Goal: Task Accomplishment & Management: Manage account settings

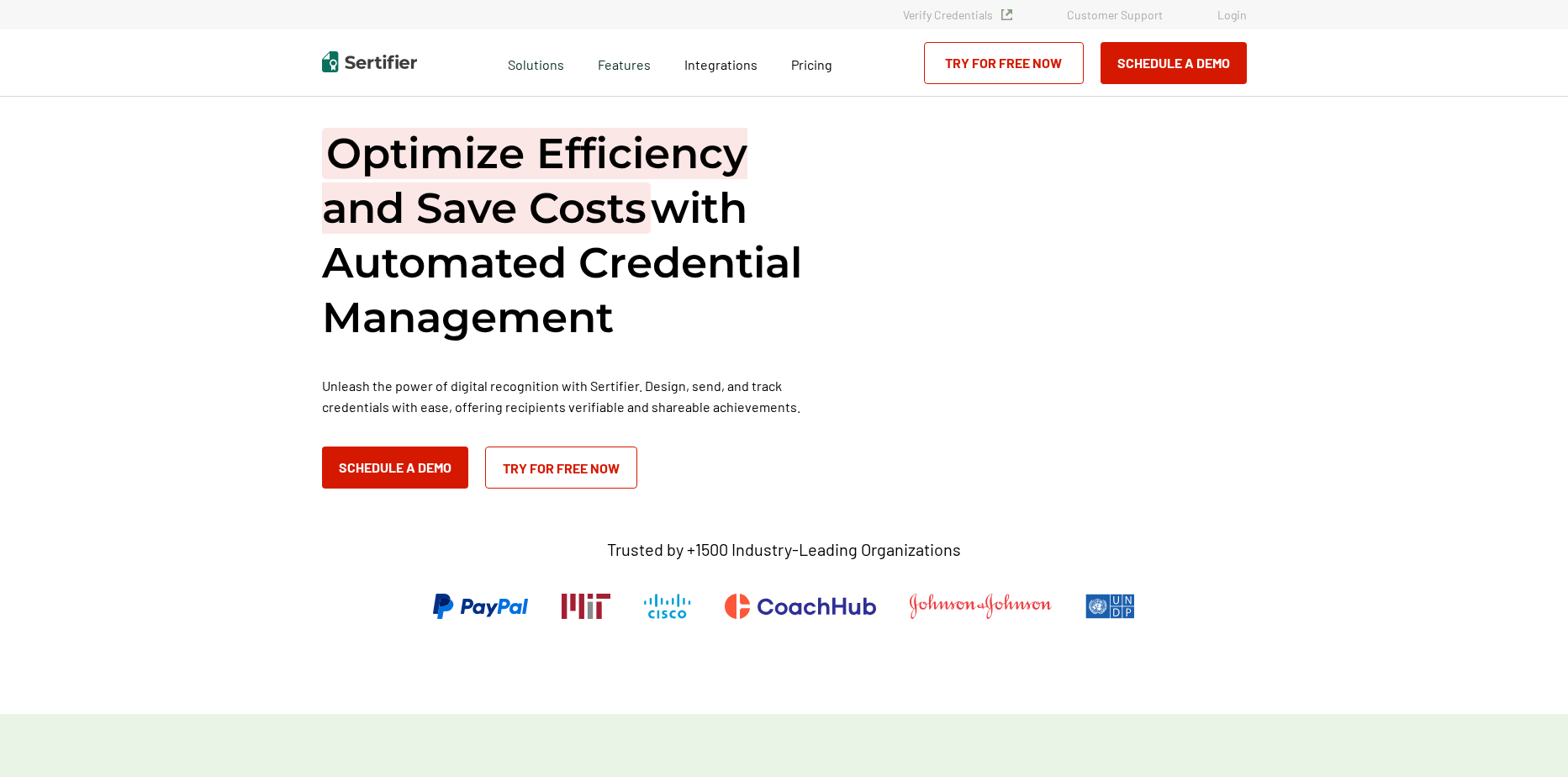
click at [966, 76] on link "Try for Free Now" at bounding box center [1004, 62] width 160 height 42
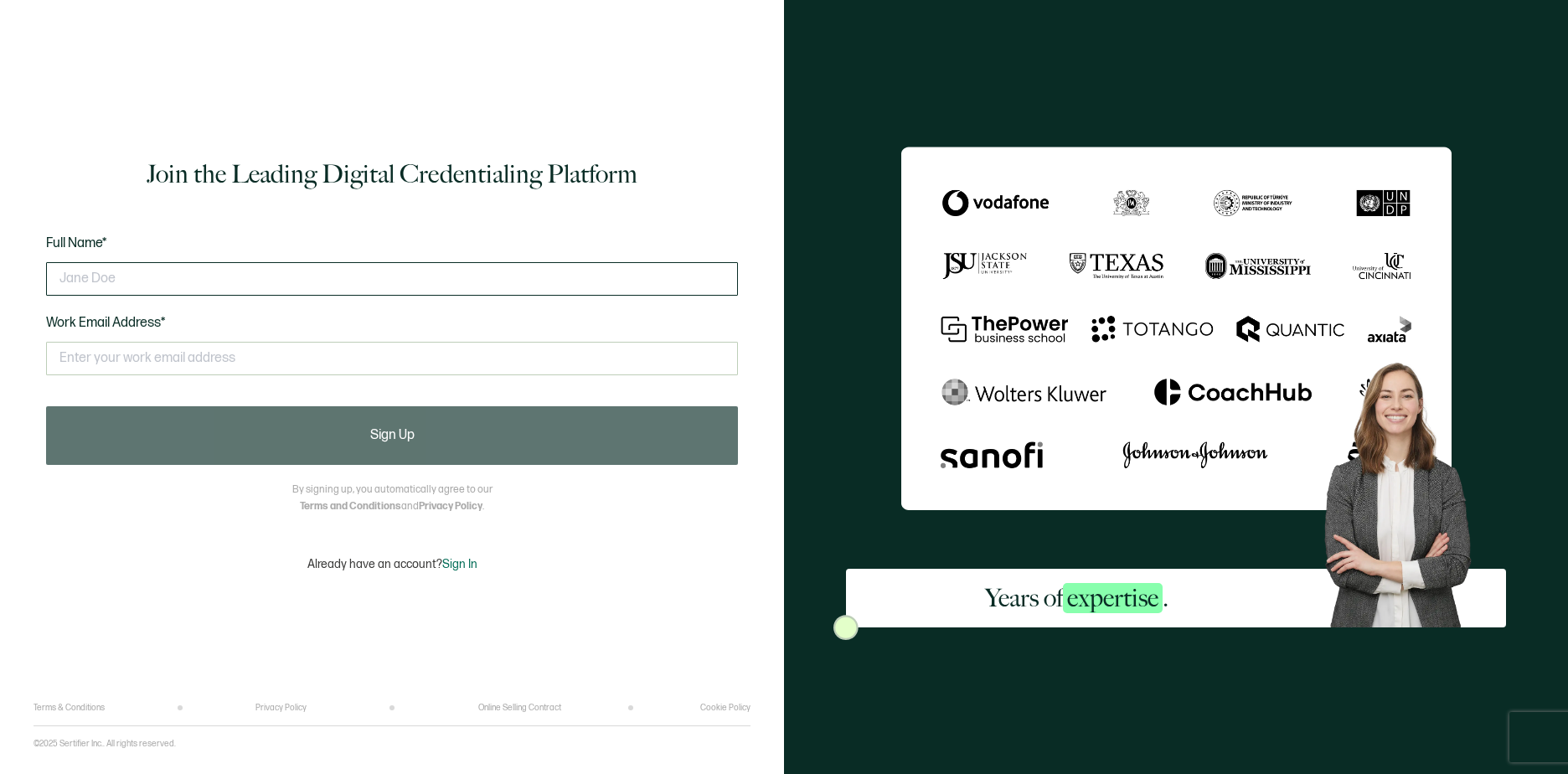
click at [149, 280] on input "text" at bounding box center [392, 279] width 692 height 34
click at [273, 195] on div "Join the Leading Digital Credentialing Platform Full Name* Work Email Address* …" at bounding box center [392, 364] width 717 height 678
click at [454, 563] on span "Sign In" at bounding box center [460, 563] width 35 height 14
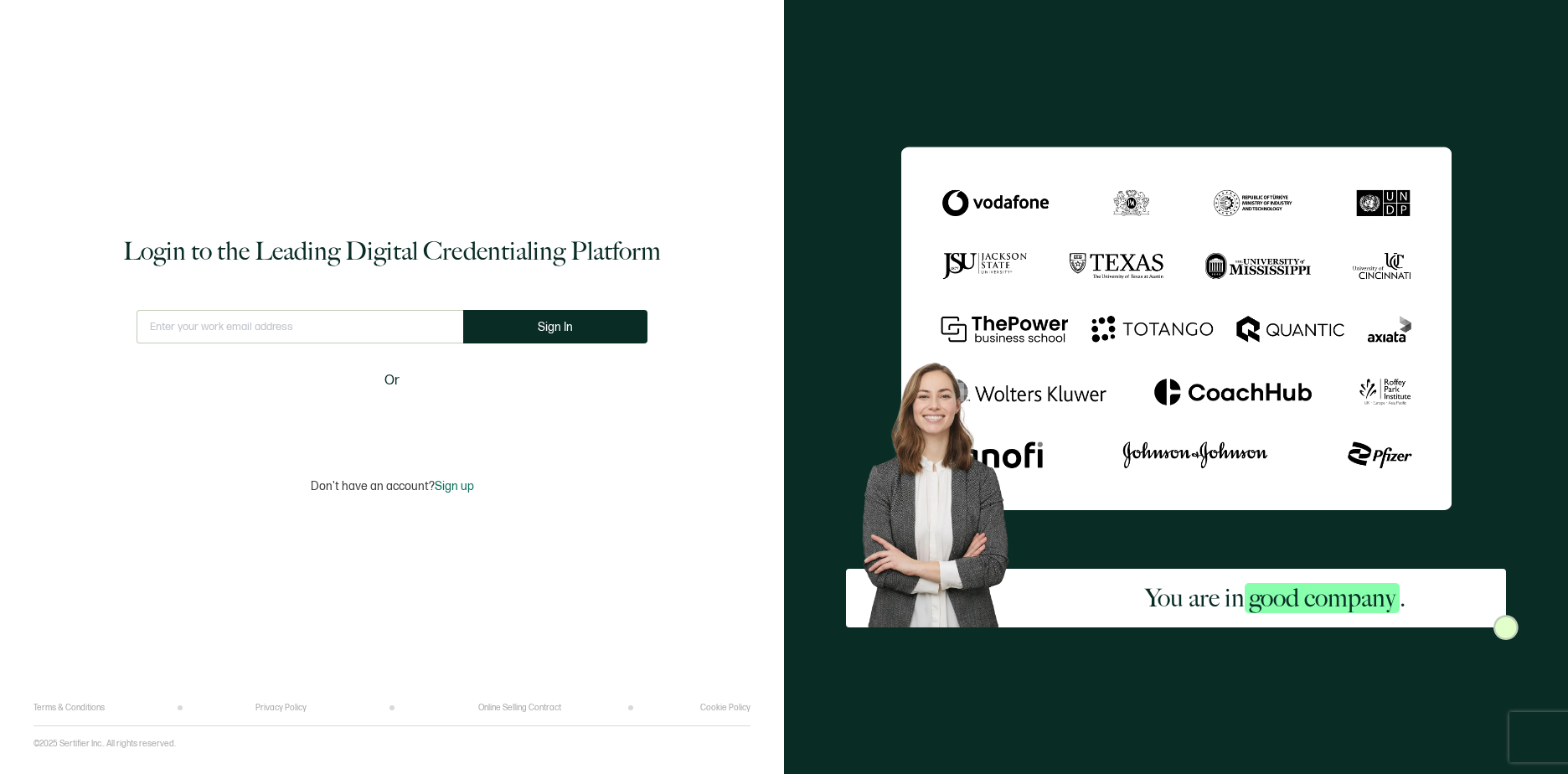
click at [207, 325] on input "text" at bounding box center [299, 326] width 327 height 34
type input "laurene.raney@gmail.com"
click at [500, 334] on button "Sign In" at bounding box center [555, 326] width 184 height 34
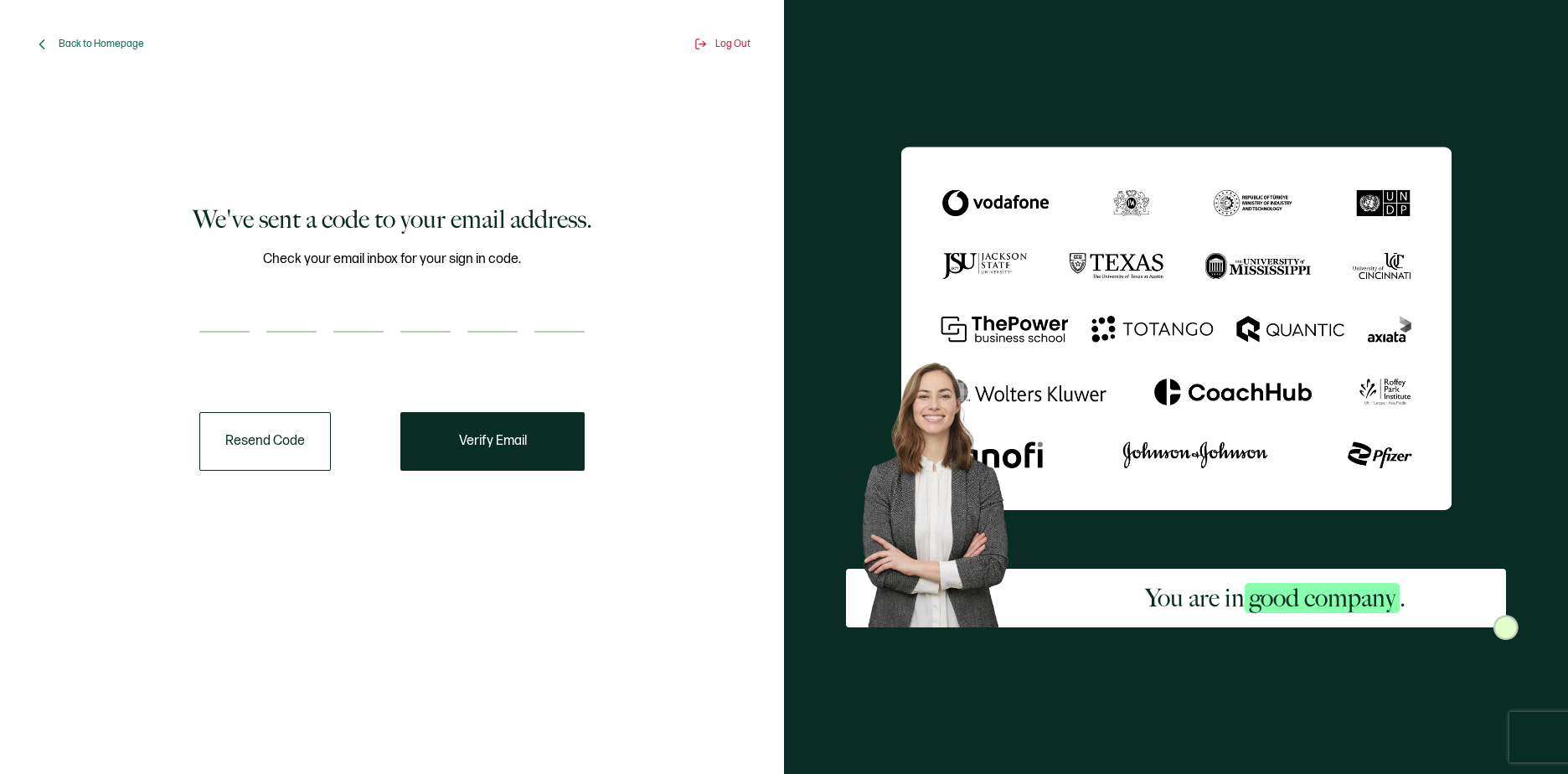
click at [211, 318] on input "number" at bounding box center [224, 316] width 50 height 34
type input "6"
type input "3"
type input "0"
type input "9"
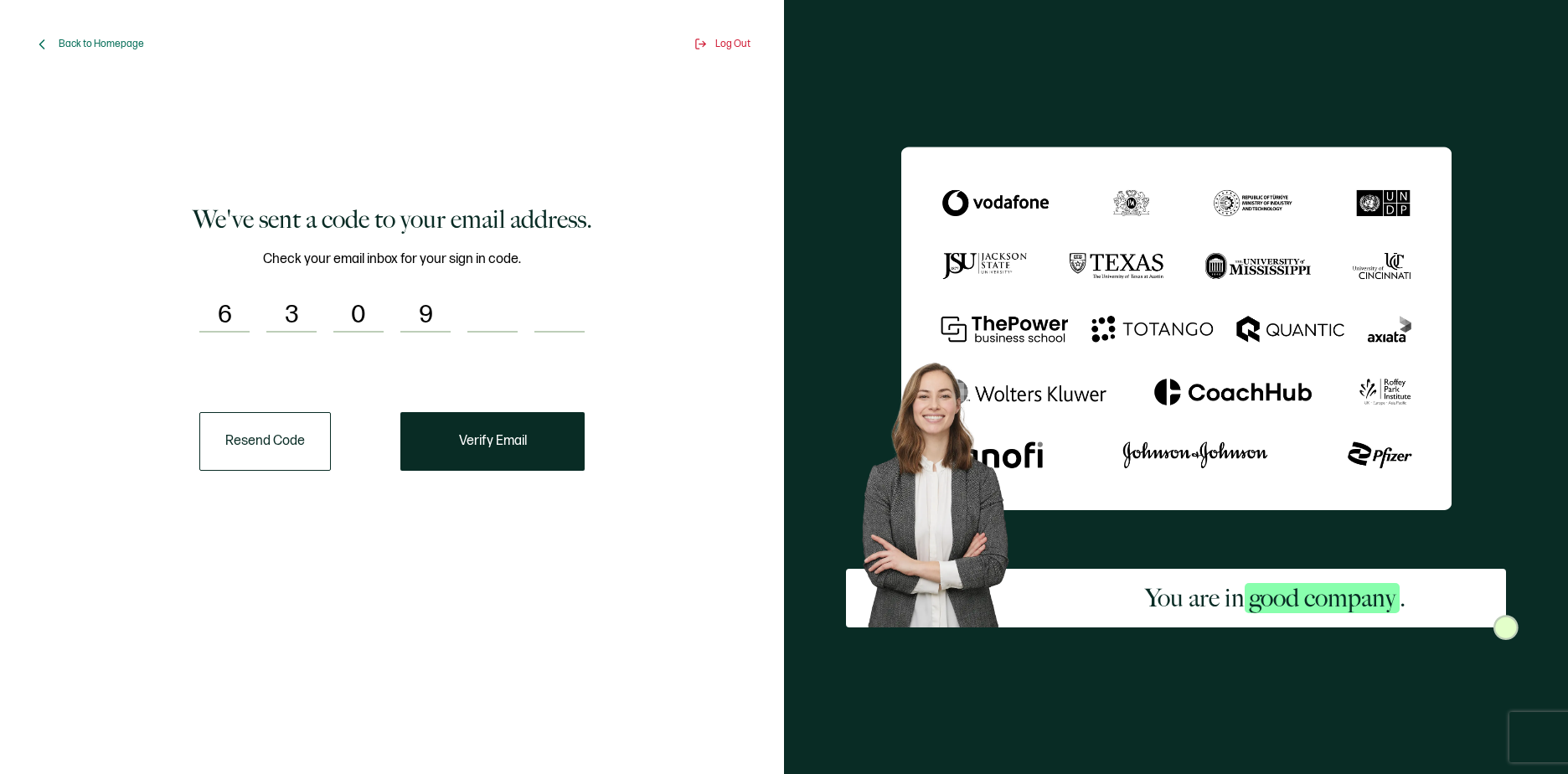
type input "4"
type input "5"
